Goal: Task Accomplishment & Management: Manage account settings

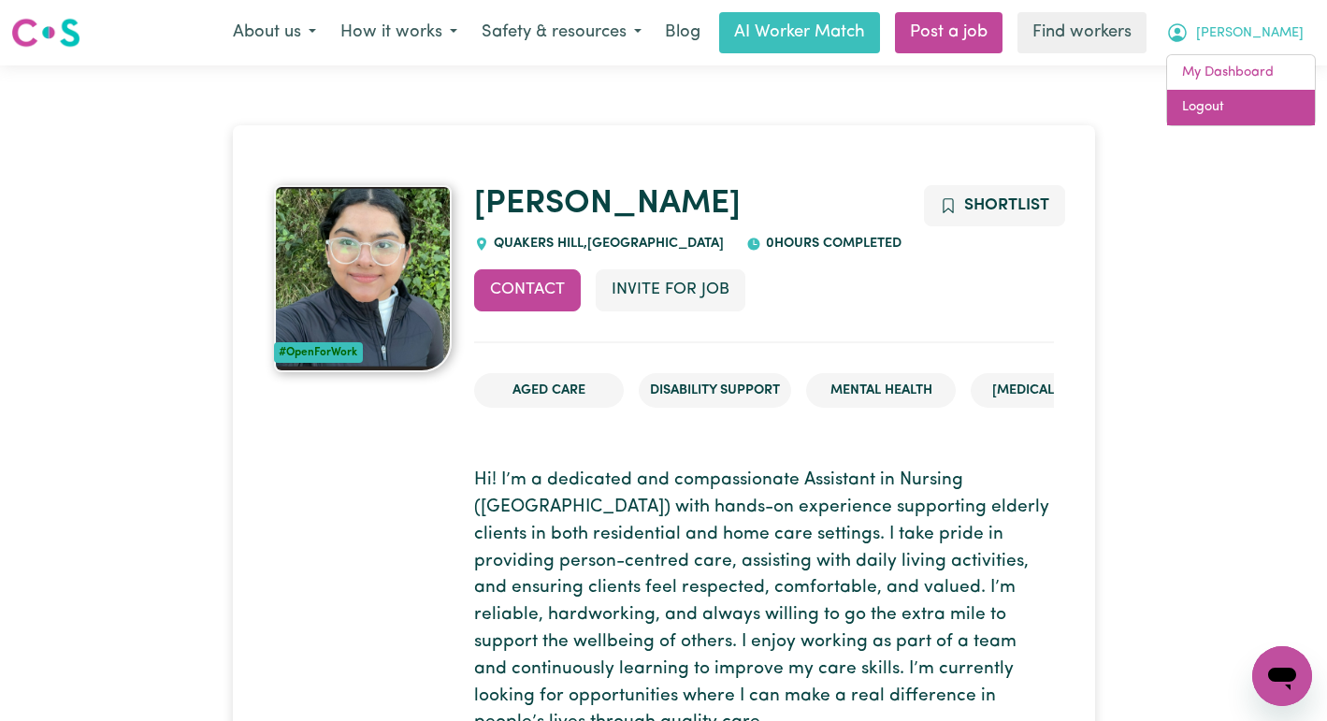
click at [1232, 114] on link "Logout" at bounding box center [1241, 108] width 148 height 36
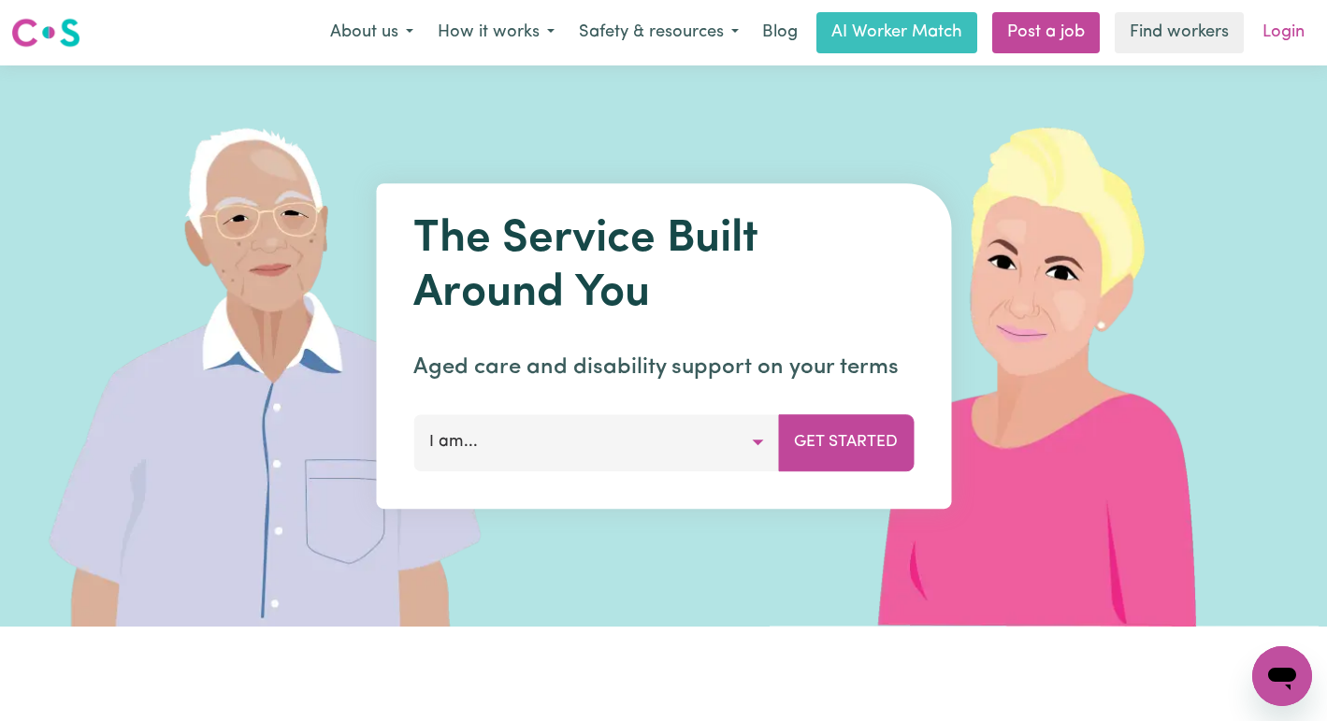
click at [1286, 41] on link "Login" at bounding box center [1283, 32] width 65 height 41
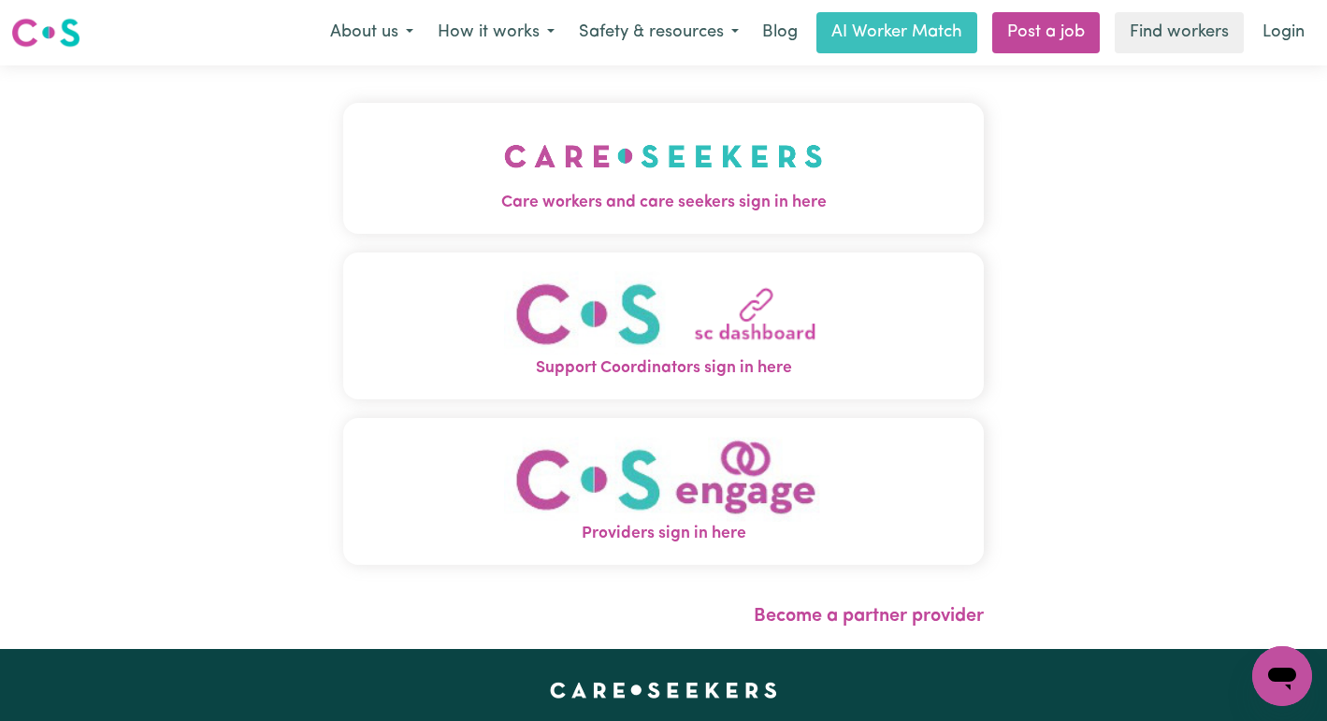
click at [667, 157] on img "Care workers and care seekers sign in here" at bounding box center [663, 156] width 319 height 69
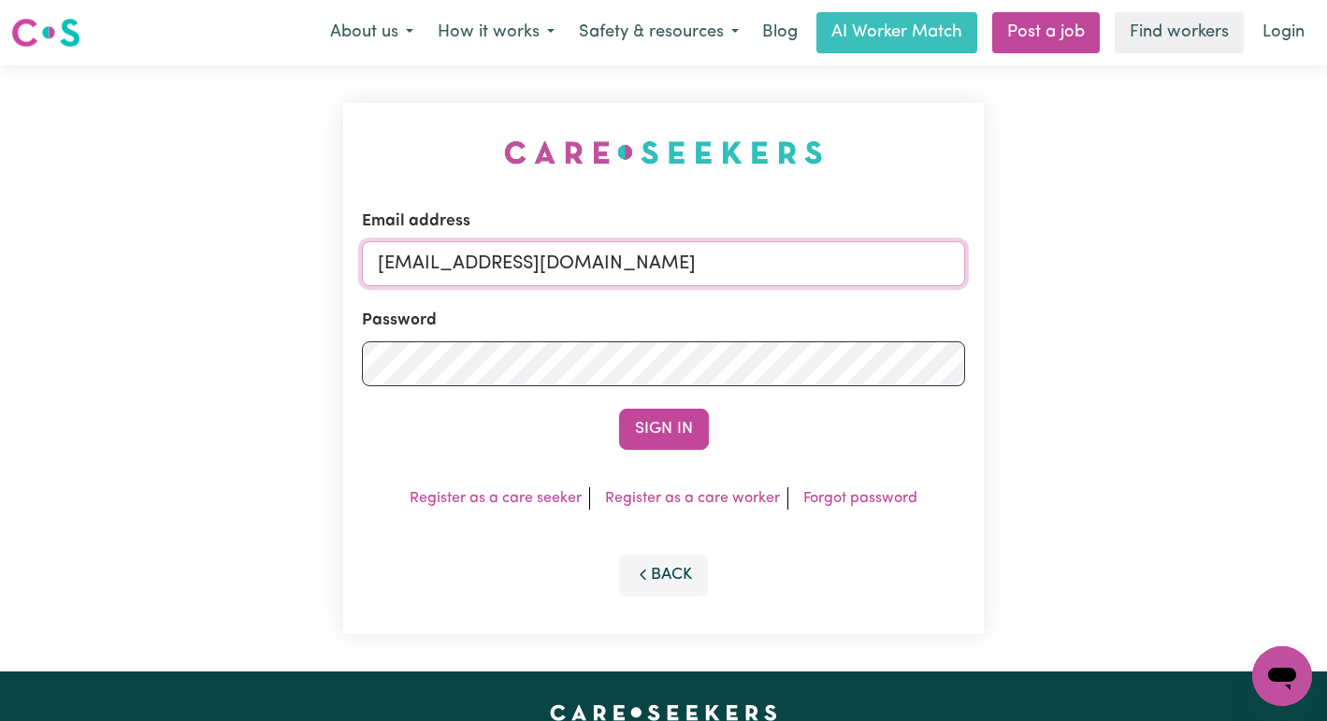
drag, startPoint x: 842, startPoint y: 255, endPoint x: 480, endPoint y: 258, distance: 361.8
click at [480, 258] on input "[EMAIL_ADDRESS][DOMAIN_NAME]" at bounding box center [664, 263] width 604 height 45
paste input "[EMAIL_ADDRESS][DOMAIN_NAME]"
type input "[EMAIL_ADDRESS][DOMAIN_NAME]"
click at [619, 409] on button "Sign In" at bounding box center [664, 429] width 90 height 41
